Goal: Information Seeking & Learning: Learn about a topic

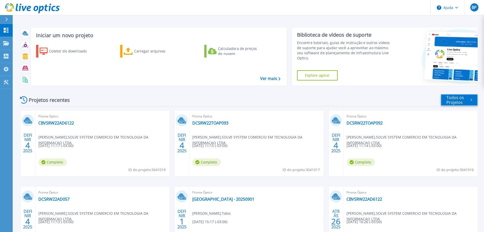
click at [454, 102] on font "Todos os Projetos" at bounding box center [456, 100] width 18 height 10
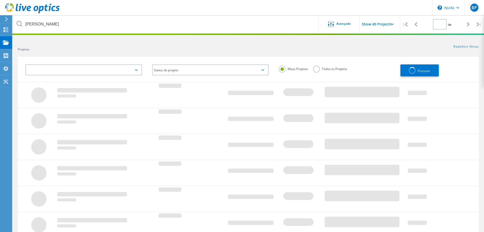
type input "1"
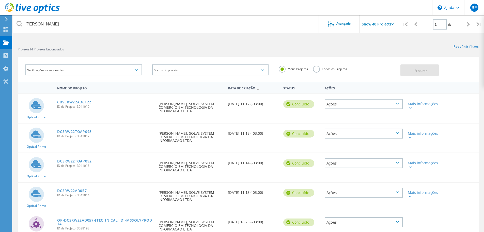
click at [318, 70] on label "Todos os Projetos" at bounding box center [330, 68] width 34 height 5
click at [0, 0] on input "Todos os Projetos" at bounding box center [0, 0] width 0 height 0
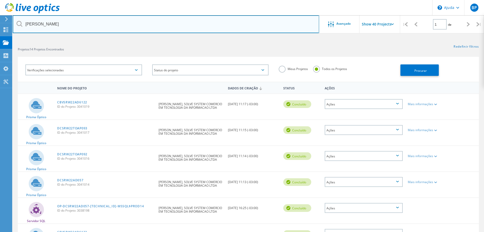
click at [241, 27] on input "jaime" at bounding box center [166, 24] width 307 height 18
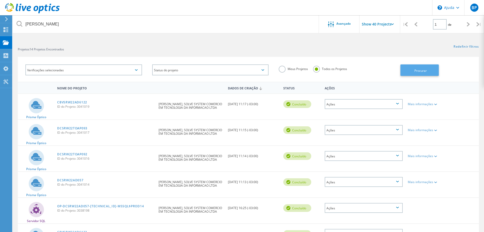
click at [408, 68] on button "Procurar" at bounding box center [420, 69] width 38 height 11
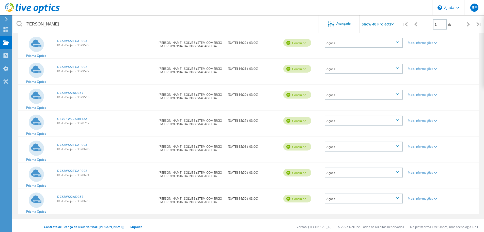
scroll to position [245, 0]
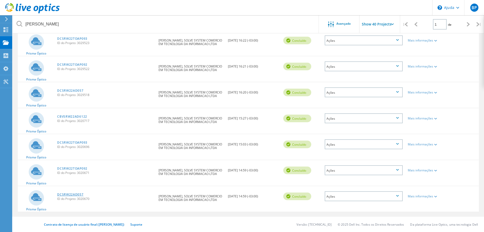
click at [69, 195] on font "DCSRW22AD057" at bounding box center [70, 194] width 26 height 4
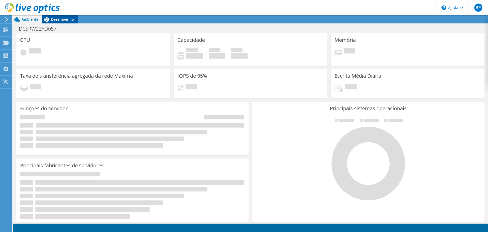
click at [61, 18] on font "Desempenho" at bounding box center [62, 19] width 23 height 5
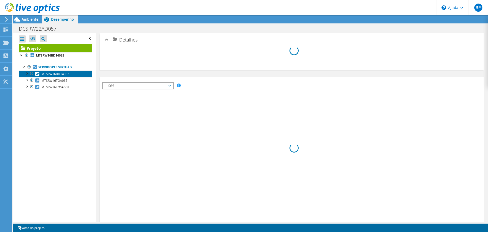
click at [54, 74] on font "MTSRW16BD14033" at bounding box center [55, 74] width 28 height 4
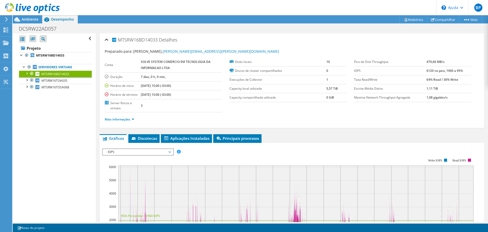
click at [147, 151] on span "IOPS" at bounding box center [137, 152] width 65 height 6
click at [115, 174] on font "Latência" at bounding box center [111, 176] width 12 height 4
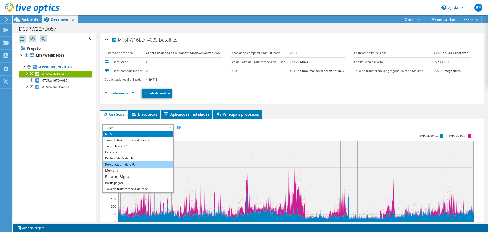
click at [104, 167] on li "Porcentagem da CPU" at bounding box center [138, 164] width 70 height 6
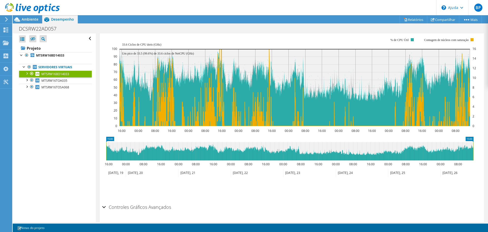
scroll to position [102, 0]
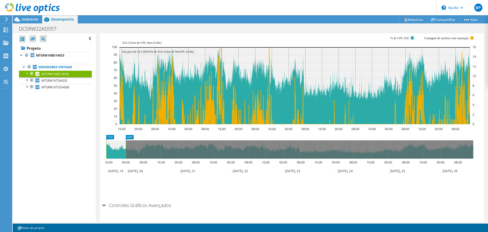
drag, startPoint x: 474, startPoint y: 158, endPoint x: 126, endPoint y: 188, distance: 348.9
click at [126, 188] on section "Workload Concentration: 16:00 00:00 08:00 16:00 00:00 08:00 16:00 00:00 08:00 1…" at bounding box center [291, 113] width 379 height 168
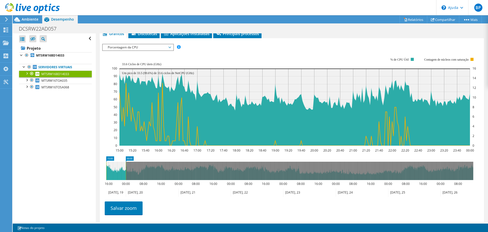
scroll to position [76, 0]
